Goal: Transaction & Acquisition: Purchase product/service

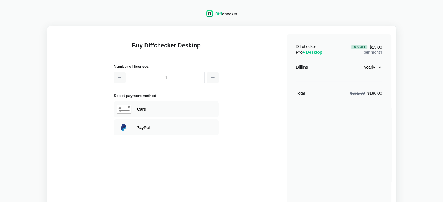
click at [379, 66] on select "monthly yearly" at bounding box center [369, 67] width 25 height 10
select select "desktop-monthly-21"
click at [357, 62] on select "monthly yearly" at bounding box center [369, 67] width 25 height 10
click at [160, 110] on div "Card" at bounding box center [176, 110] width 79 height 6
select select "[GEOGRAPHIC_DATA]"
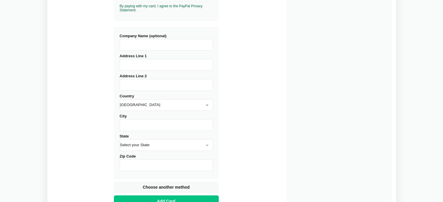
scroll to position [146, 0]
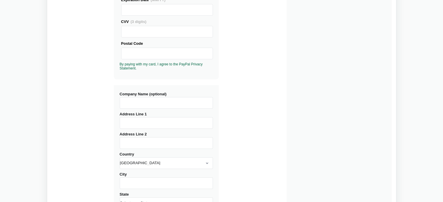
click at [150, 124] on input "Address Line 1" at bounding box center [166, 123] width 93 height 12
type input "9 [GEOGRAPHIC_DATA]"
select select "[GEOGRAPHIC_DATA]"
type input "VANVES"
type input "92170"
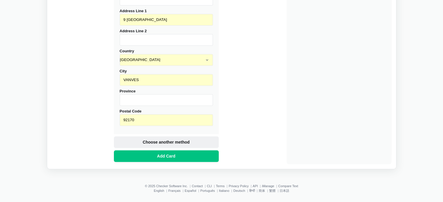
scroll to position [252, 0]
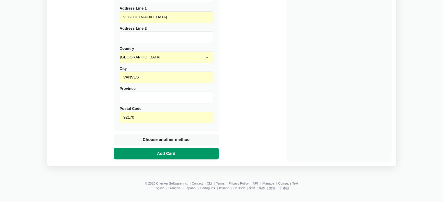
click at [156, 153] on span "Add Card" at bounding box center [166, 154] width 21 height 6
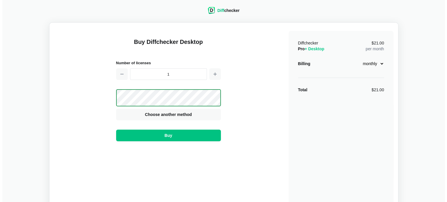
scroll to position [0, 0]
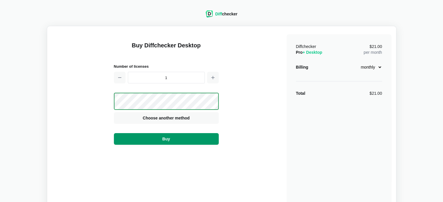
click at [160, 137] on button "Buy" at bounding box center [166, 139] width 105 height 12
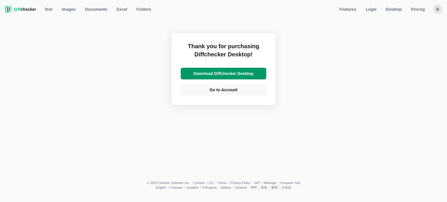
click at [225, 77] on link "Download Diffchecker Desktop" at bounding box center [224, 74] width 86 height 12
click at [218, 89] on span "Go to Account" at bounding box center [224, 90] width 30 height 6
